Goal: Task Accomplishment & Management: Use online tool/utility

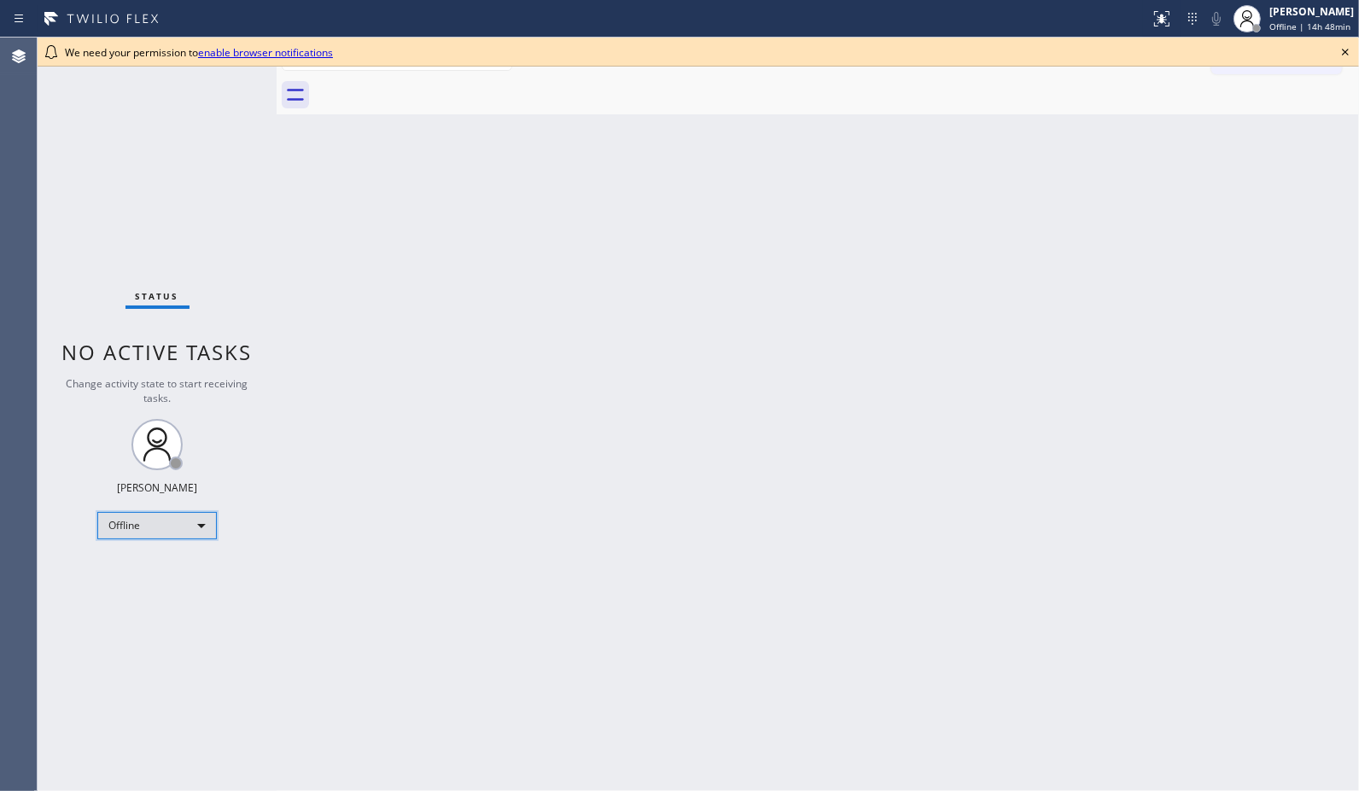
click at [216, 530] on div "Offline" at bounding box center [157, 525] width 120 height 27
click at [169, 595] on li "Unavailable" at bounding box center [156, 591] width 116 height 20
click at [1351, 50] on icon at bounding box center [1345, 52] width 20 height 20
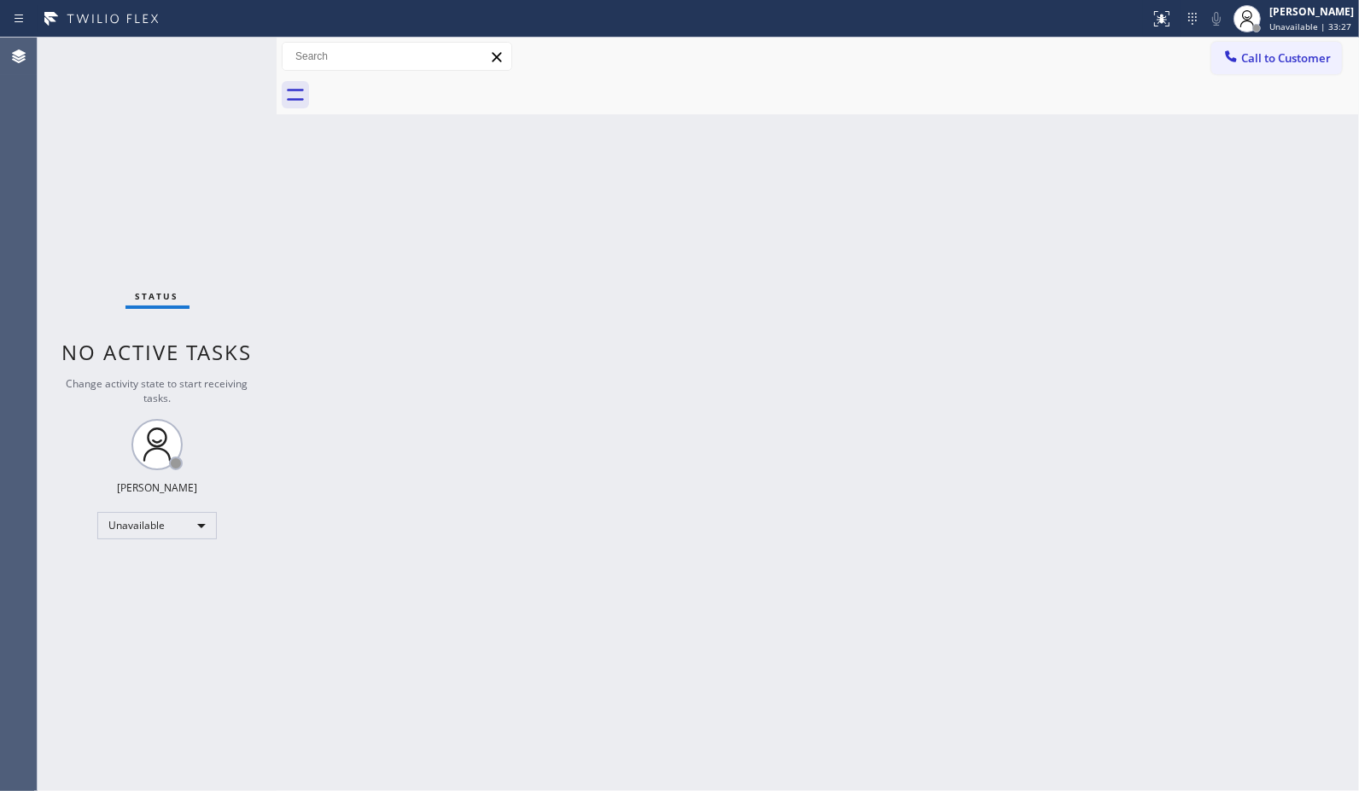
click at [1004, 453] on div "Back to Dashboard Change Sender ID Customers Technicians Select a contact Outbo…" at bounding box center [818, 415] width 1083 height 754
